Goal: Download file/media

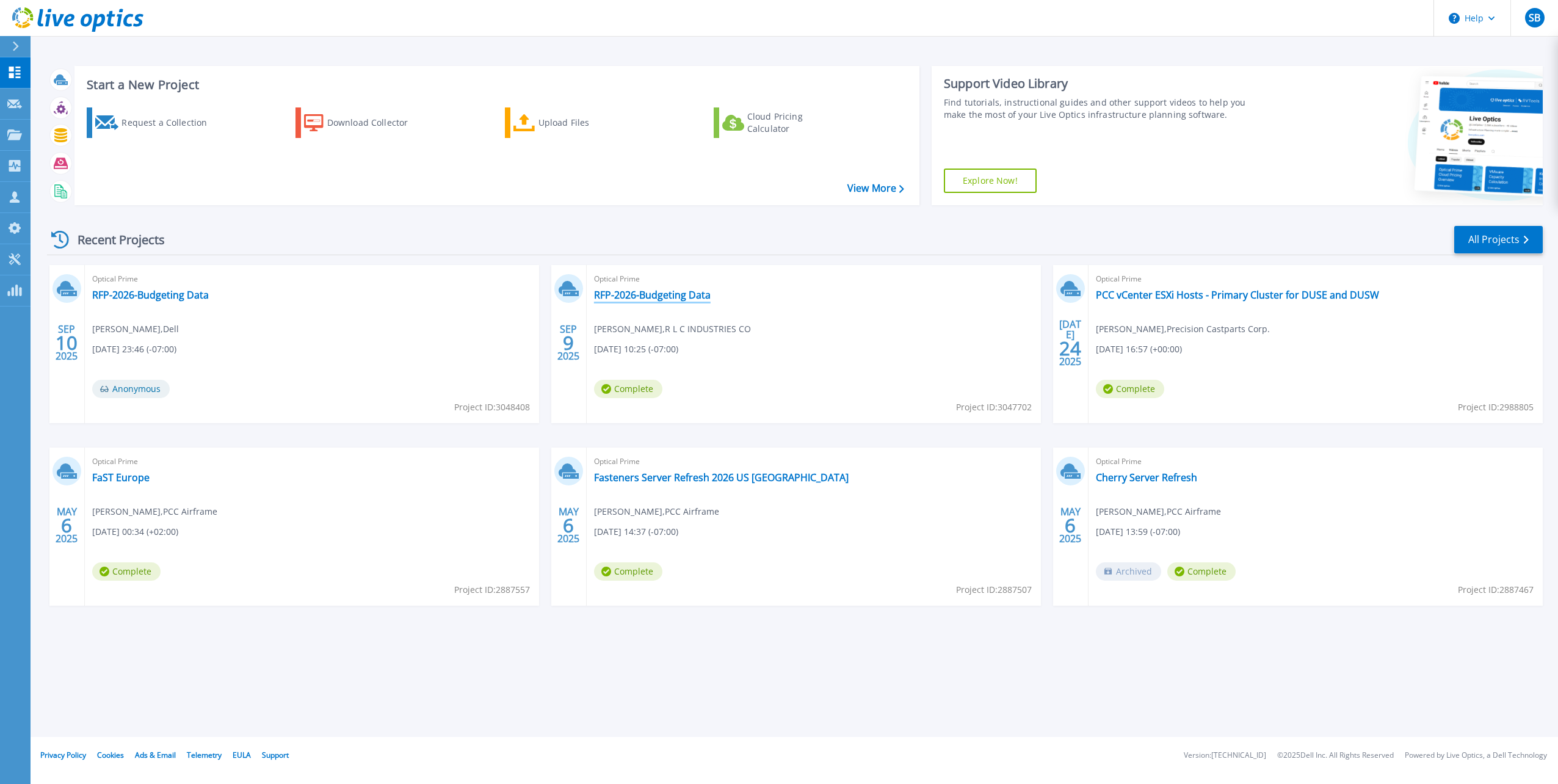
click at [641, 296] on link "RFP-2026-Budgeting Data" at bounding box center [652, 294] width 117 height 12
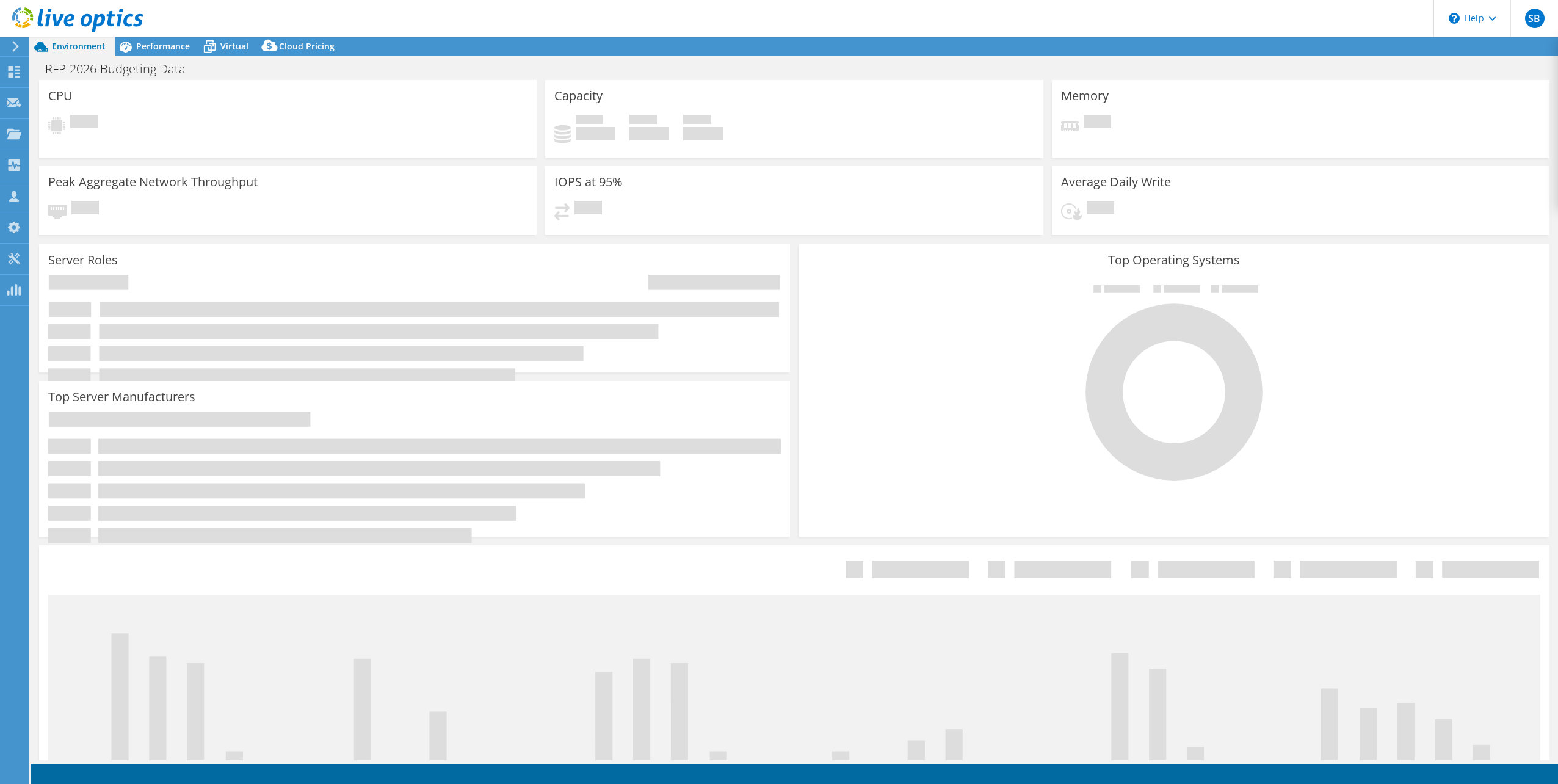
select select "USD"
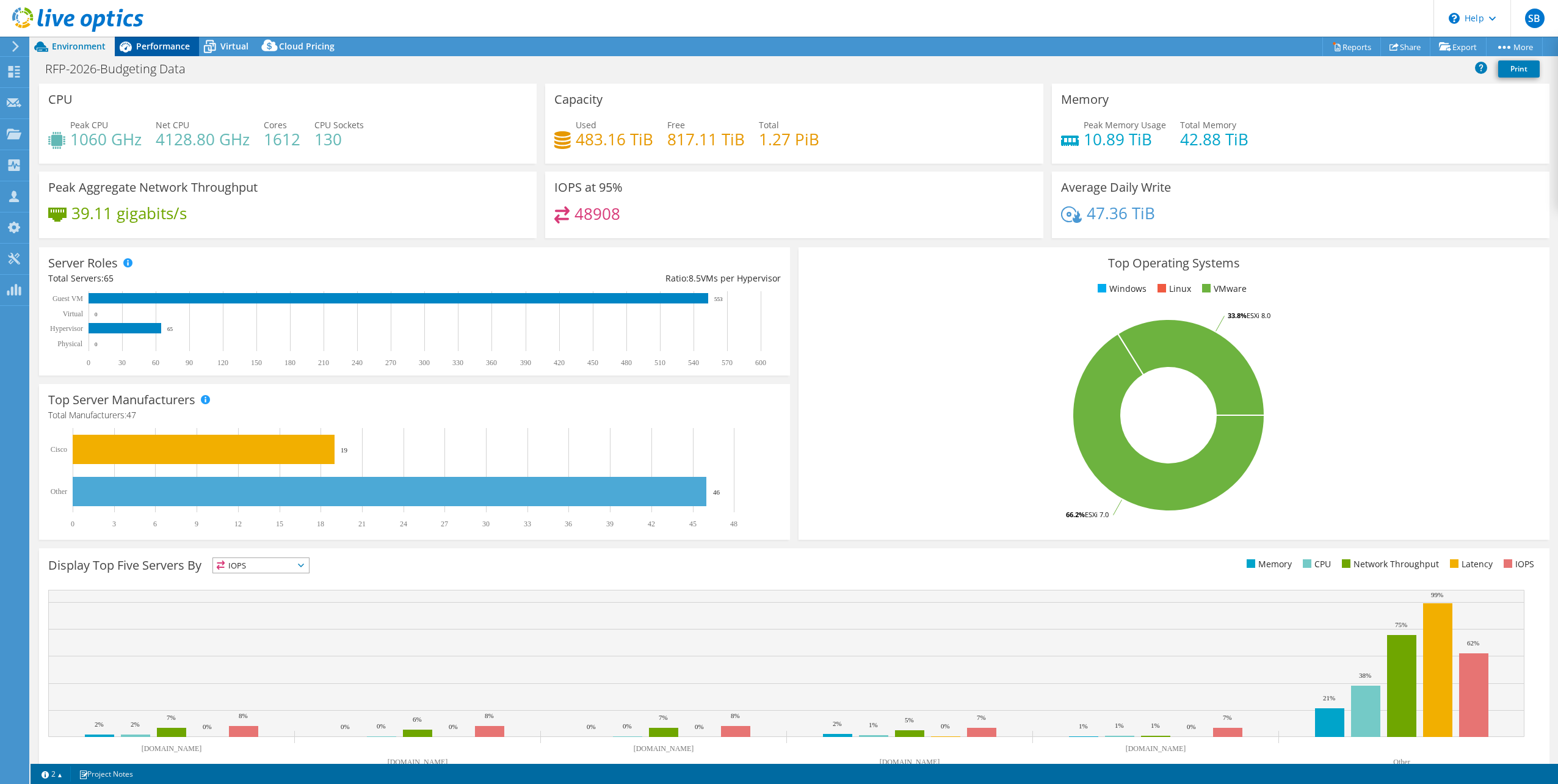
click at [149, 47] on span "Performance" at bounding box center [163, 46] width 54 height 12
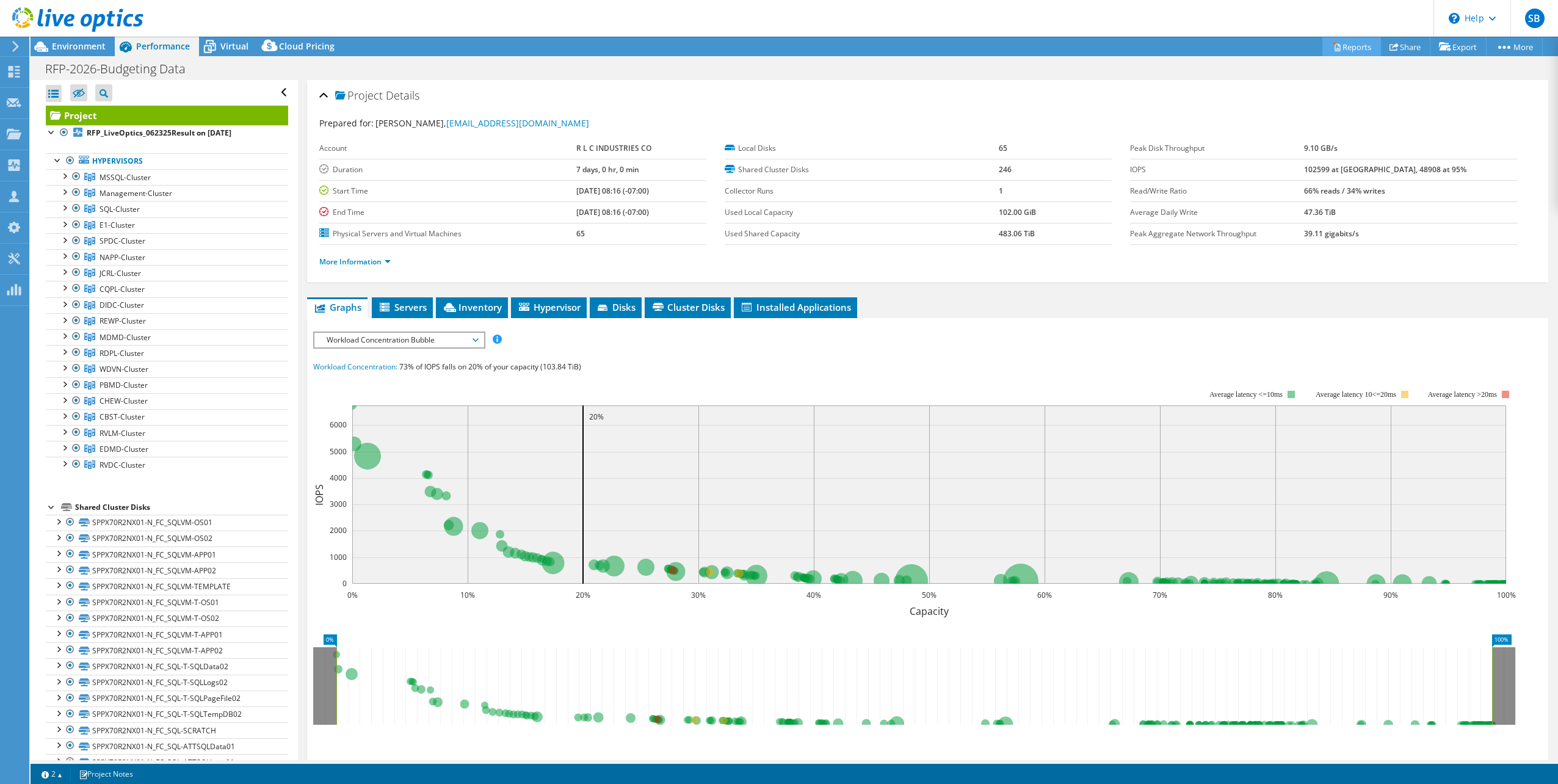
click at [1351, 45] on link "Reports" at bounding box center [1351, 47] width 58 height 19
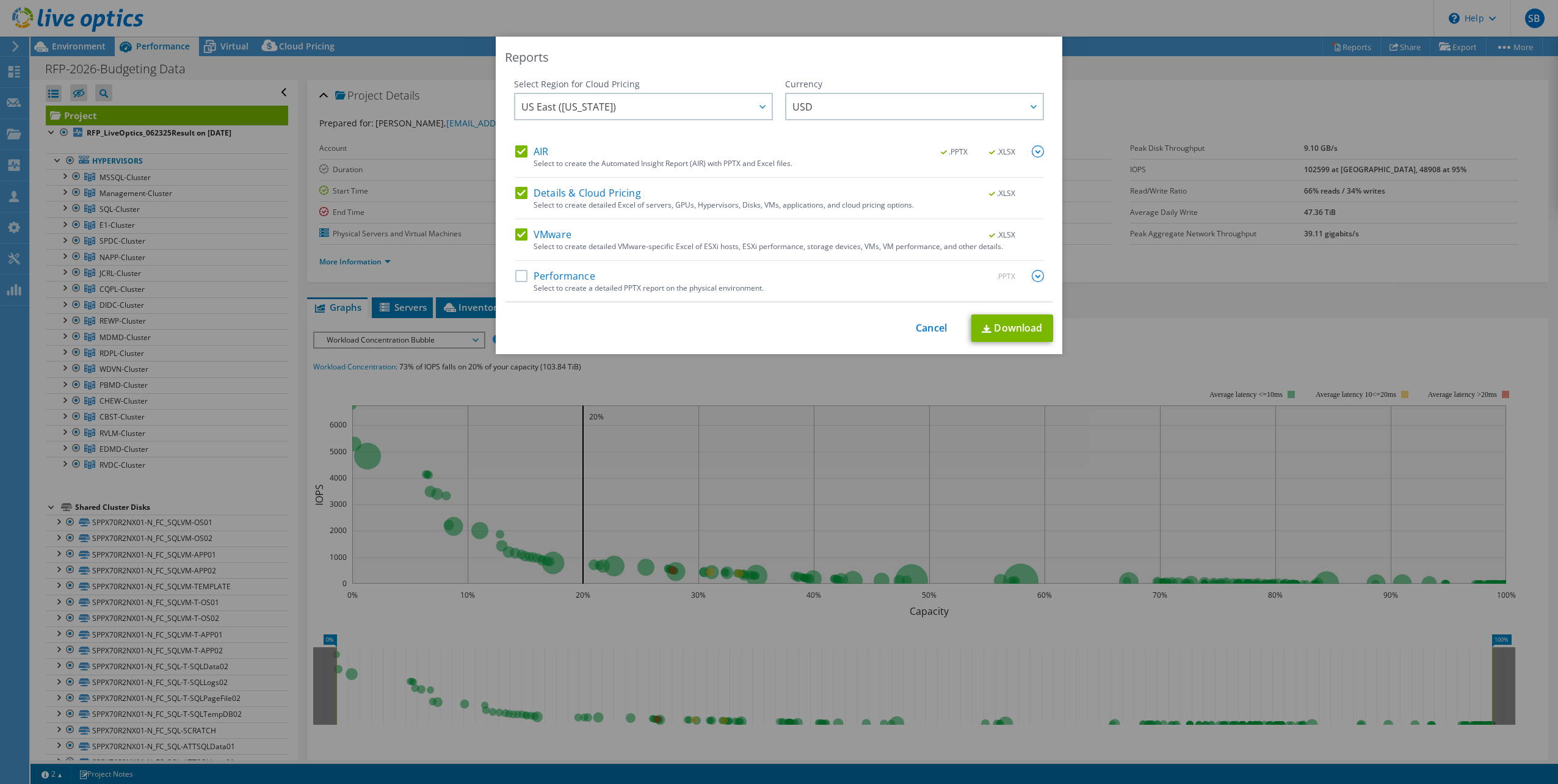
click at [517, 278] on label "Performance" at bounding box center [555, 275] width 80 height 12
click at [0, 0] on input "Performance" at bounding box center [0, 0] width 0 height 0
click at [1009, 326] on link "Download" at bounding box center [1012, 328] width 82 height 28
click at [929, 330] on link "Cancel" at bounding box center [931, 328] width 31 height 12
